Goal: Task Accomplishment & Management: Complete application form

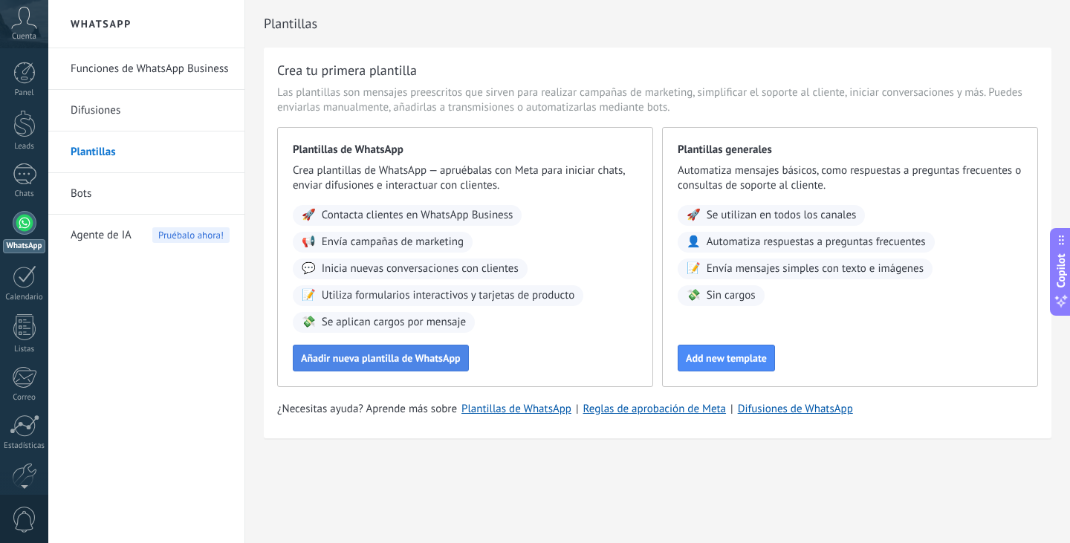
click at [380, 363] on span "Añadir nueva plantilla de WhatsApp" at bounding box center [381, 358] width 160 height 10
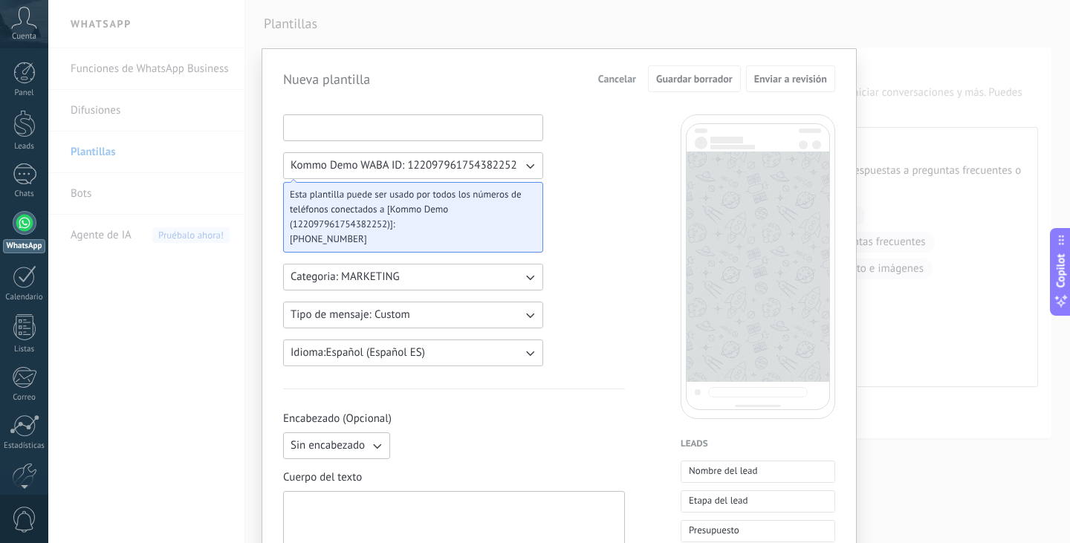
click at [356, 129] on input at bounding box center [413, 127] width 259 height 24
type input "******"
click at [654, 91] on button "Guardar borrador" at bounding box center [694, 78] width 93 height 27
click at [473, 275] on button "Categoria: MARKETING" at bounding box center [413, 277] width 260 height 27
click at [472, 276] on li "UTILITY" at bounding box center [408, 277] width 268 height 25
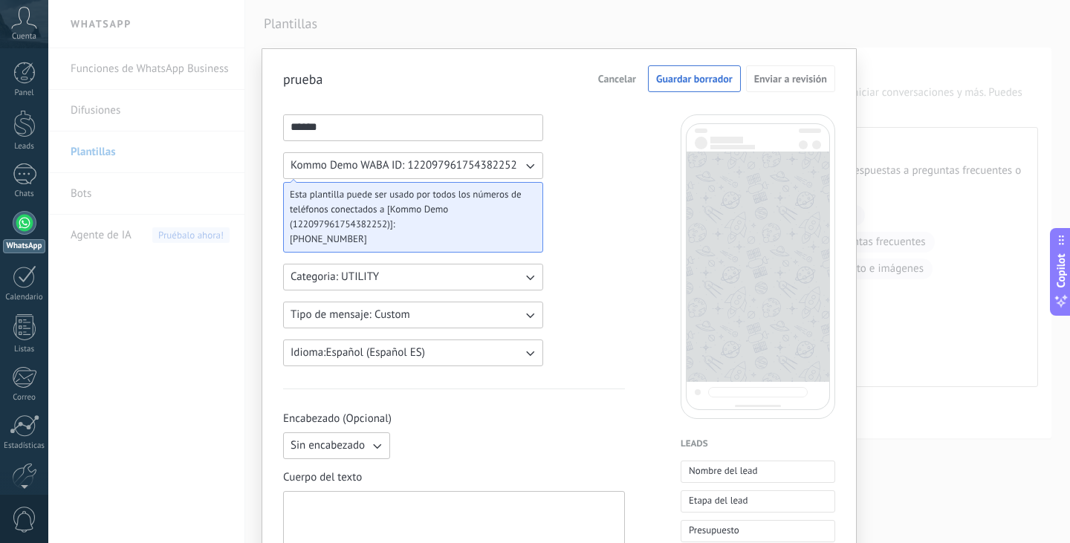
click at [486, 283] on button "Categoria: UTILITY" at bounding box center [413, 277] width 260 height 27
click at [439, 303] on li "MARKETING" at bounding box center [408, 302] width 268 height 25
click at [442, 309] on button "Tipo de mensaje: Custom" at bounding box center [413, 315] width 260 height 27
click at [443, 308] on li "Custom" at bounding box center [408, 315] width 268 height 25
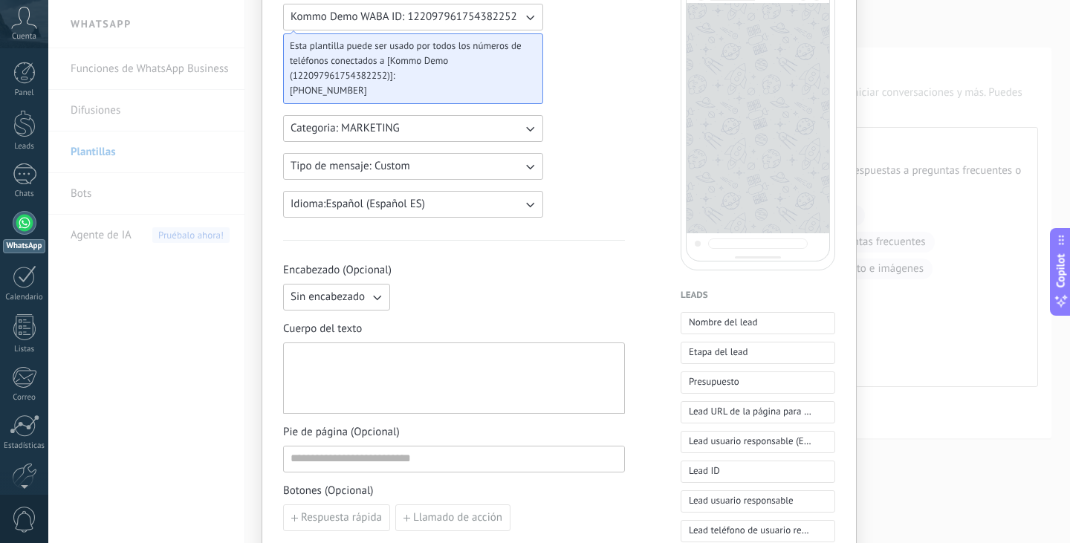
scroll to position [223, 0]
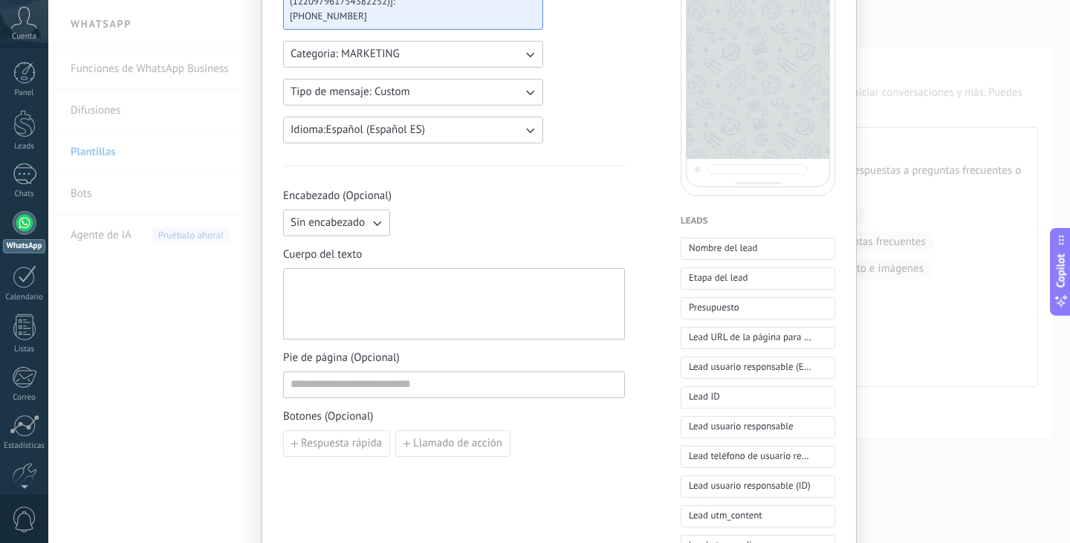
click at [375, 231] on button "Sin encabezado" at bounding box center [336, 223] width 107 height 27
click at [381, 224] on li "Sin encabezado" at bounding box center [331, 222] width 115 height 25
click at [379, 223] on icon "button" at bounding box center [376, 223] width 15 height 15
click at [361, 248] on li "Texto" at bounding box center [331, 248] width 115 height 25
click at [409, 284] on div at bounding box center [454, 304] width 327 height 59
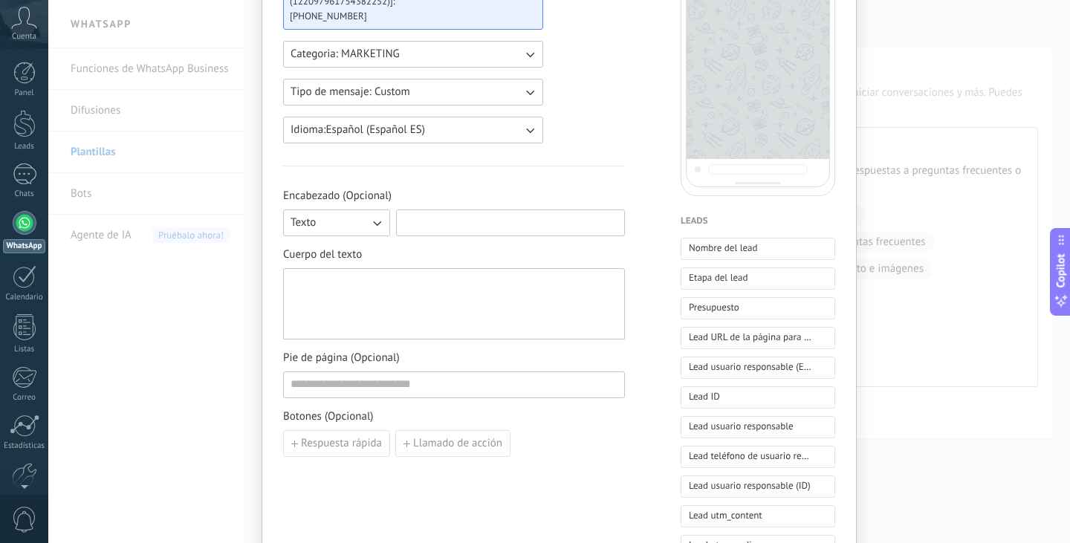
click at [441, 219] on input at bounding box center [510, 222] width 227 height 24
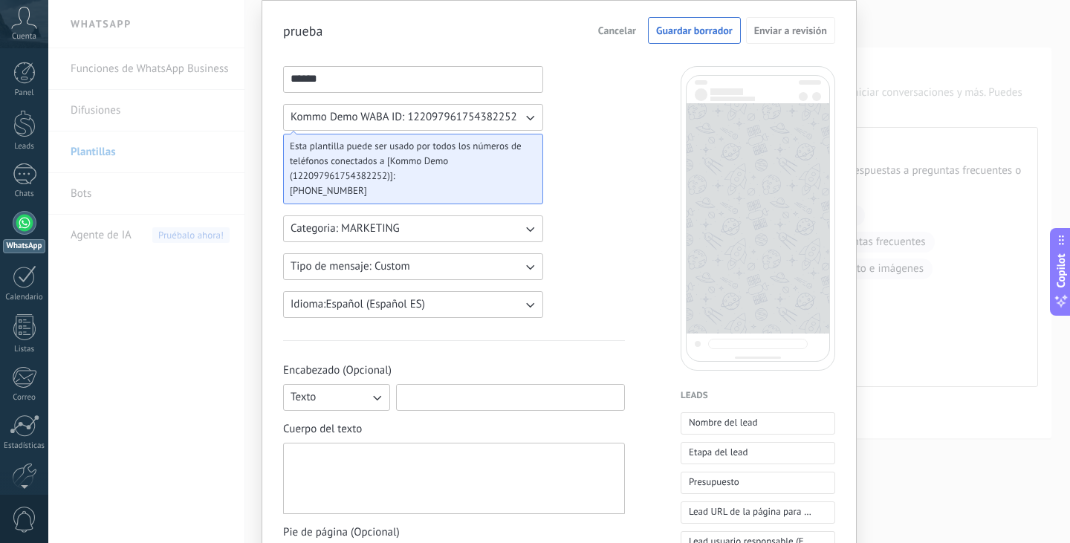
scroll to position [74, 0]
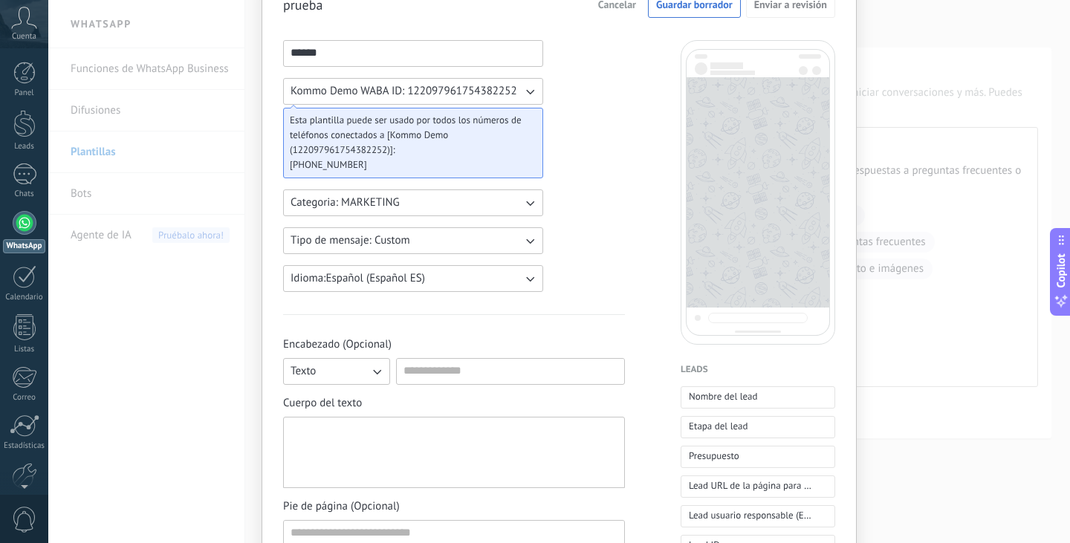
click at [384, 372] on button "Texto" at bounding box center [336, 371] width 107 height 27
click at [384, 372] on li "Sin encabezado" at bounding box center [331, 371] width 115 height 25
click at [429, 371] on div "Sin encabezado" at bounding box center [454, 371] width 342 height 27
click at [378, 378] on icon "button" at bounding box center [376, 371] width 15 height 15
click at [341, 396] on li "Texto" at bounding box center [331, 396] width 115 height 25
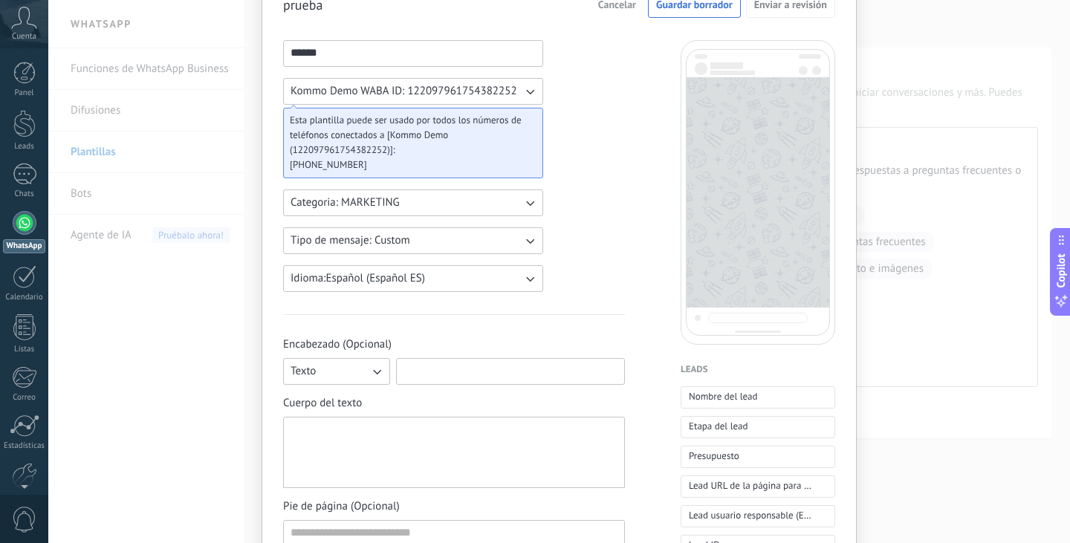
click at [441, 376] on input at bounding box center [510, 371] width 227 height 24
type input "****"
click at [395, 428] on div at bounding box center [454, 453] width 327 height 59
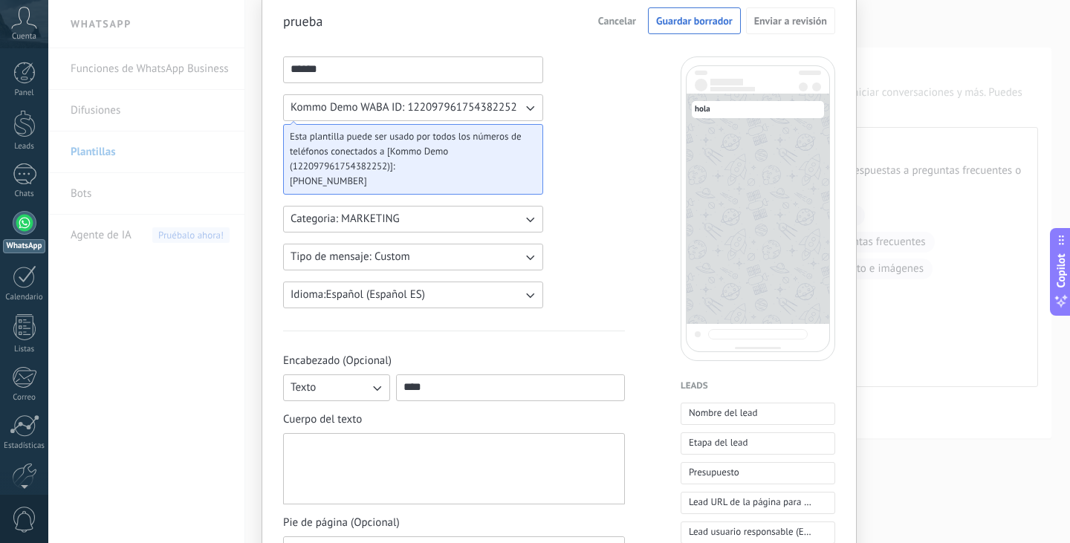
scroll to position [149, 0]
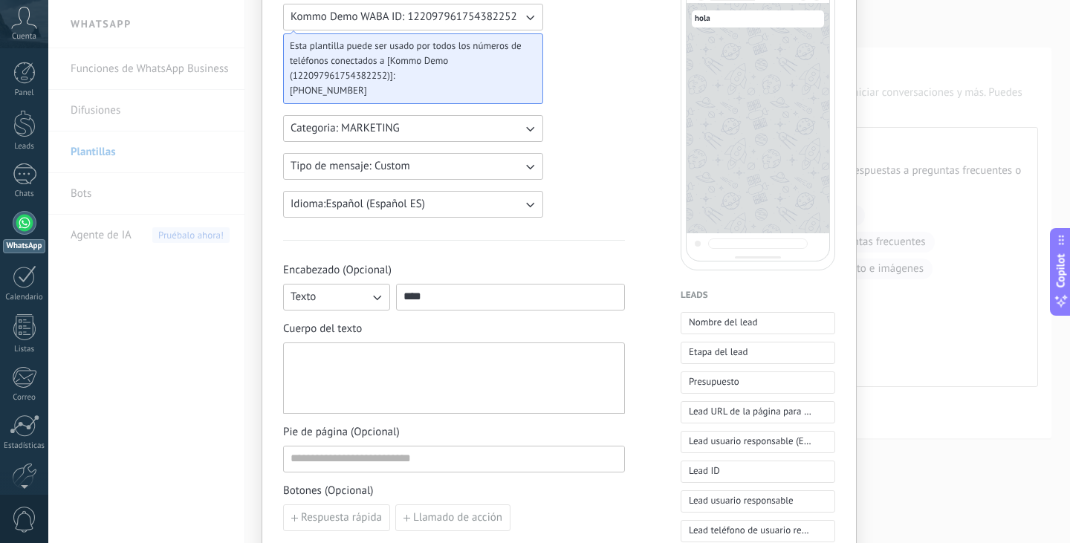
click at [427, 368] on div at bounding box center [454, 378] width 327 height 59
click at [414, 457] on input at bounding box center [454, 459] width 340 height 24
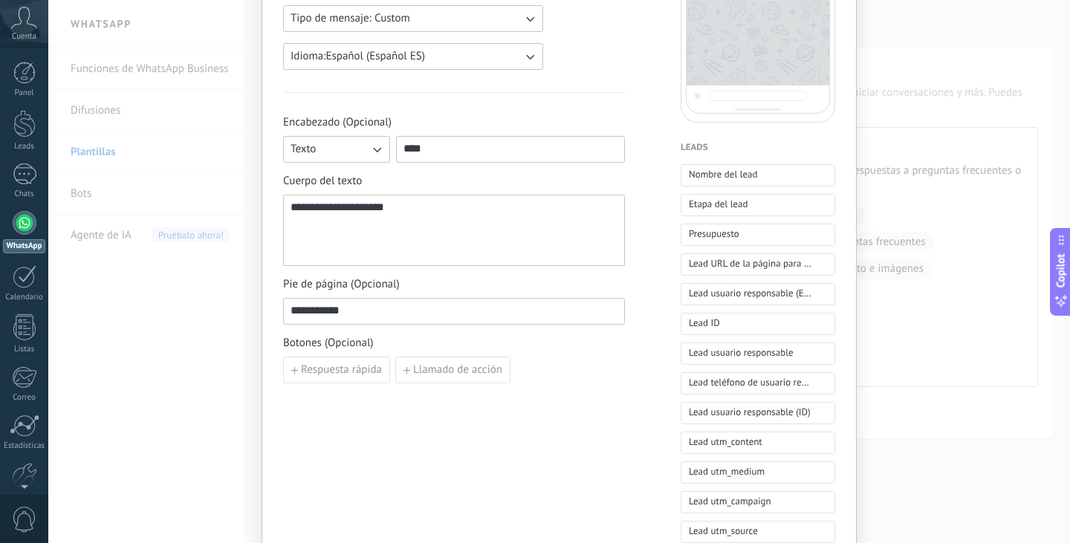
scroll to position [297, 0]
type input "**********"
click at [418, 367] on span "Llamado de acción" at bounding box center [457, 369] width 89 height 10
click at [418, 367] on input at bounding box center [367, 369] width 166 height 24
type input "*********"
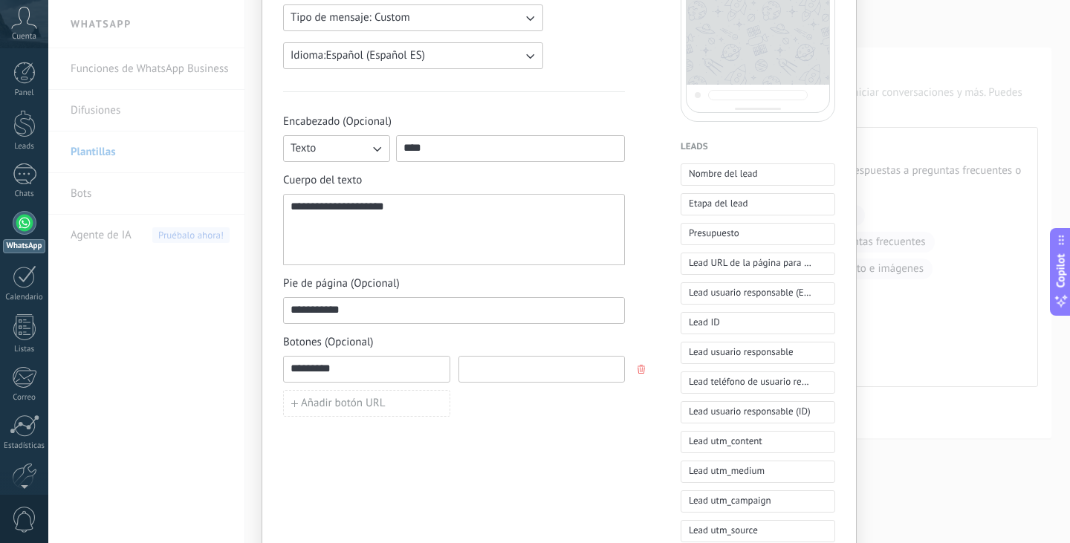
click at [502, 373] on input at bounding box center [542, 369] width 166 height 24
click at [420, 403] on button "Añadir botón URL" at bounding box center [366, 403] width 167 height 27
click at [389, 409] on input at bounding box center [367, 403] width 166 height 24
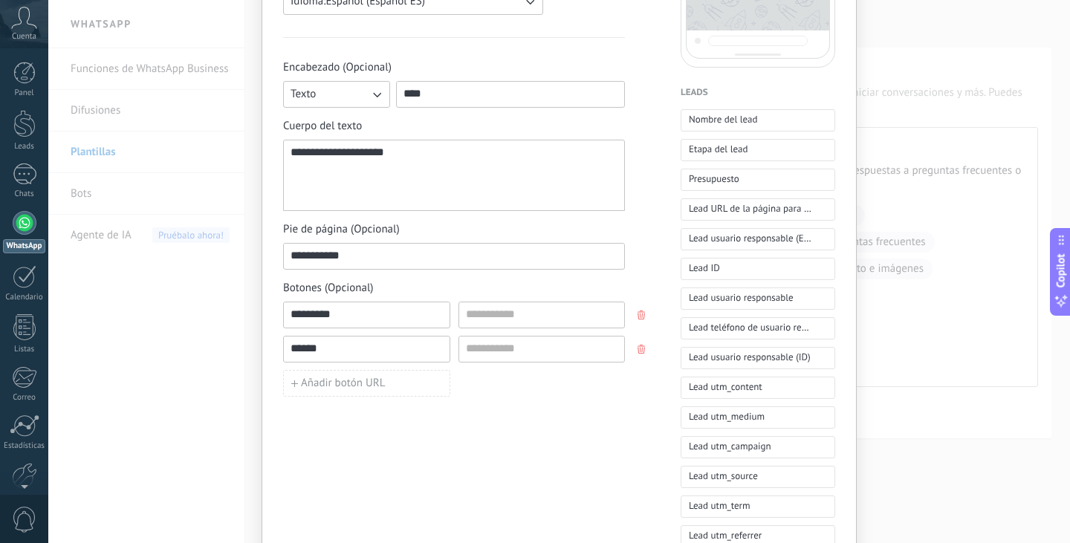
scroll to position [223, 0]
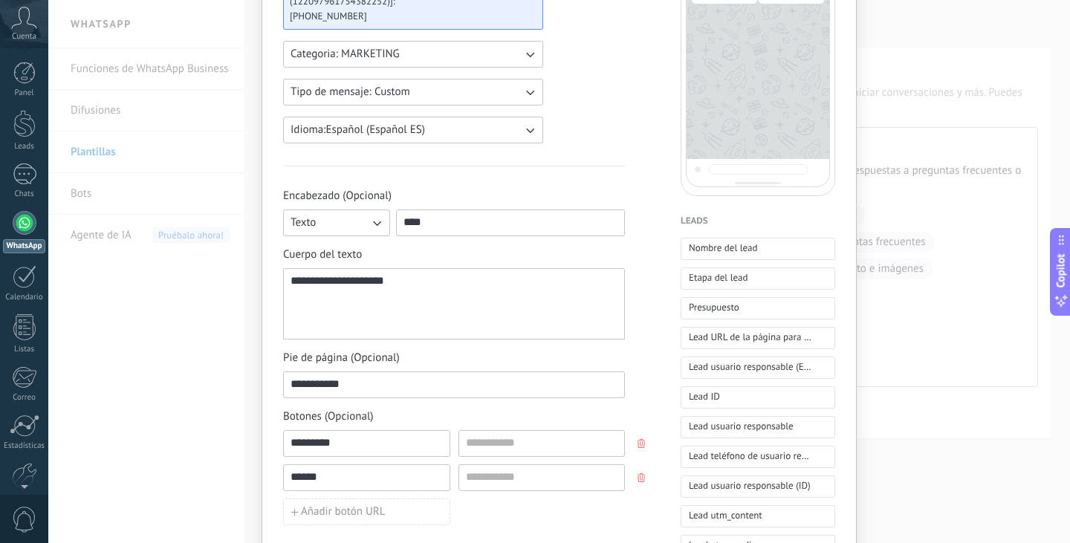
type input "******"
